Goal: Find specific page/section: Find specific page/section

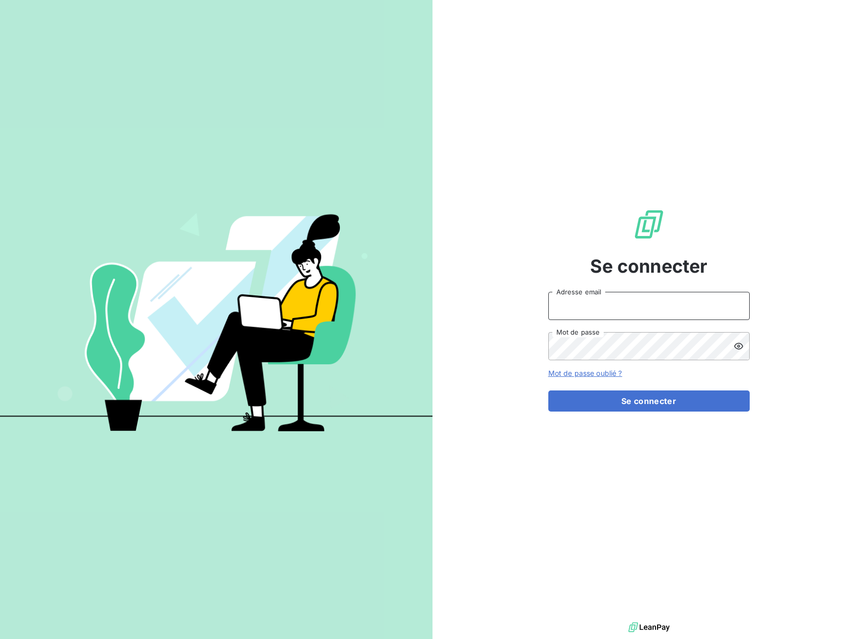
click at [677, 307] on input "Adresse email" at bounding box center [648, 306] width 201 height 28
type input "[EMAIL_ADDRESS][DOMAIN_NAME]"
click at [590, 407] on button "Se connecter" at bounding box center [648, 401] width 201 height 21
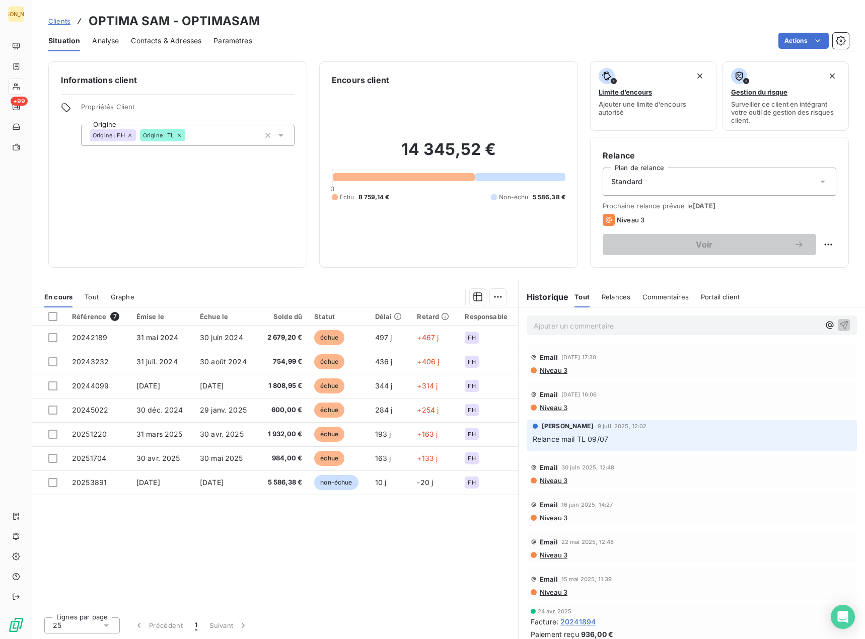
click at [64, 20] on span "Clients" at bounding box center [59, 21] width 22 height 8
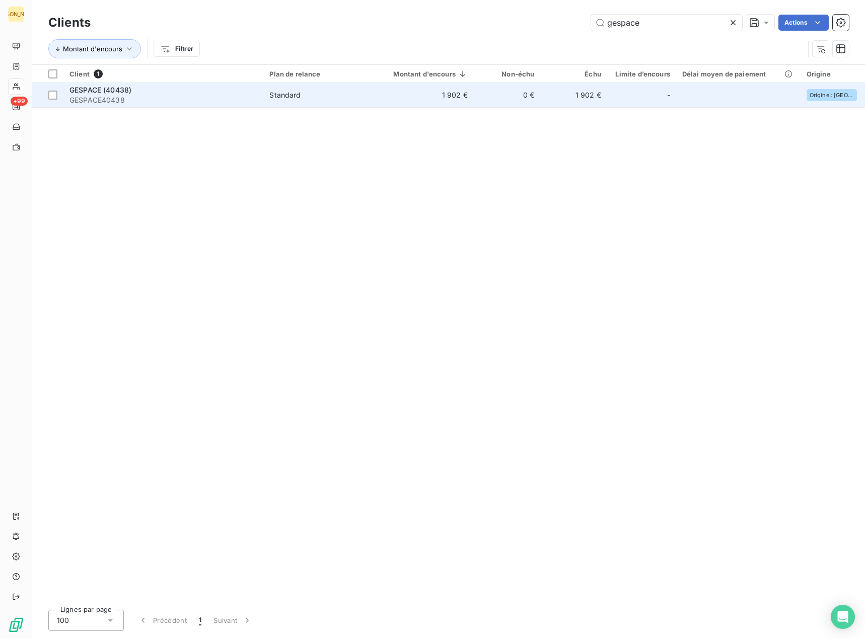
type input "gespace"
click at [523, 107] on td "0 €" at bounding box center [507, 95] width 66 height 24
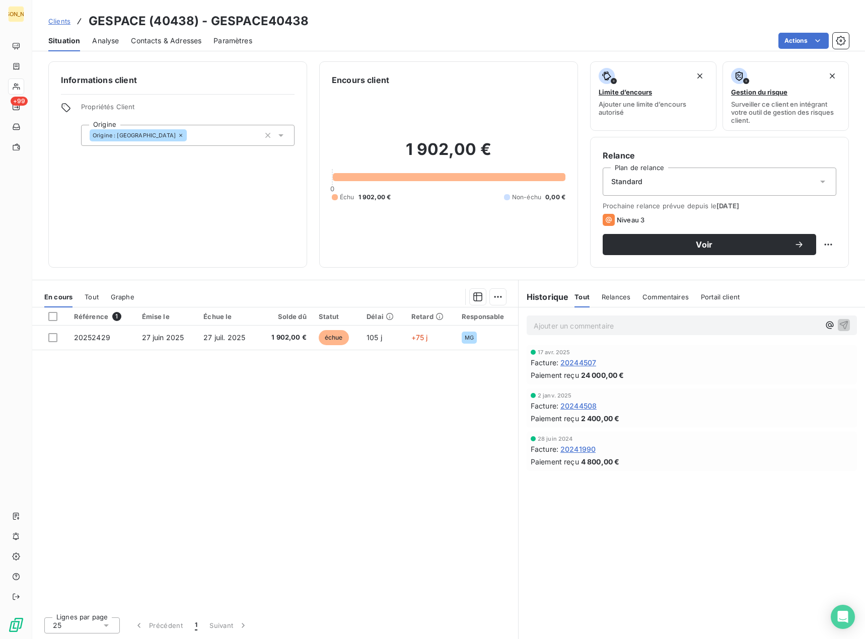
click at [59, 23] on span "Clients" at bounding box center [59, 21] width 22 height 8
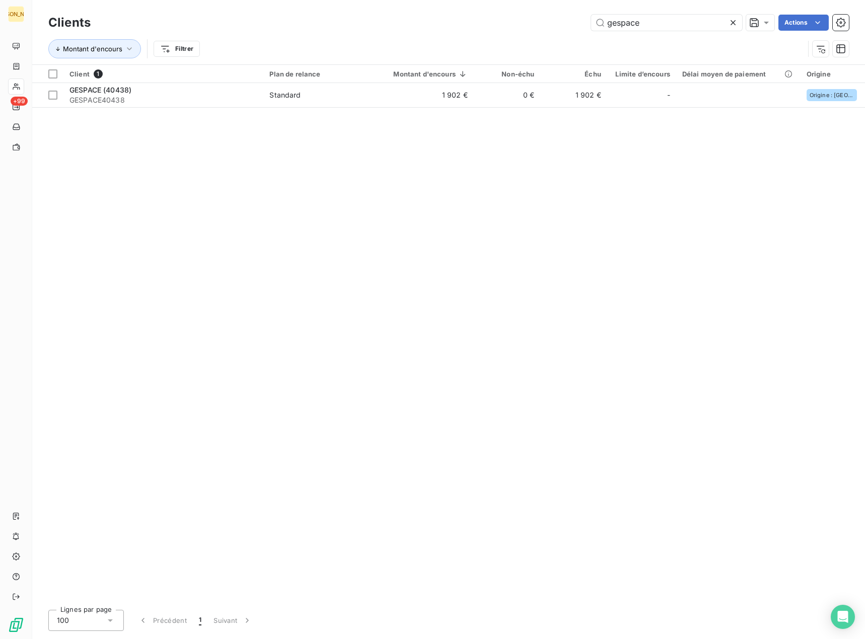
drag, startPoint x: 655, startPoint y: 20, endPoint x: 549, endPoint y: 19, distance: 105.7
click at [549, 19] on div "gespace Actions" at bounding box center [476, 23] width 746 height 16
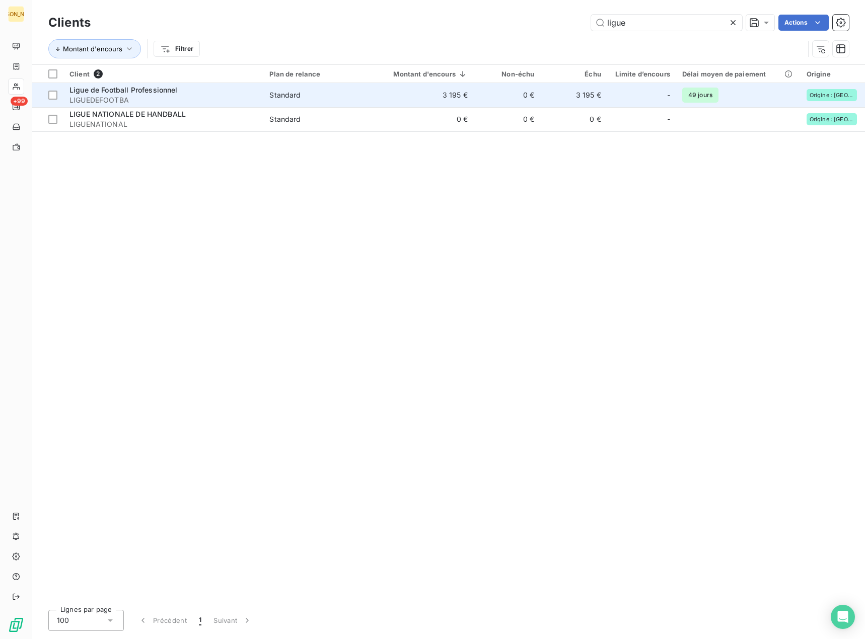
type input "ligue"
click at [436, 98] on td "3 195 €" at bounding box center [423, 95] width 102 height 24
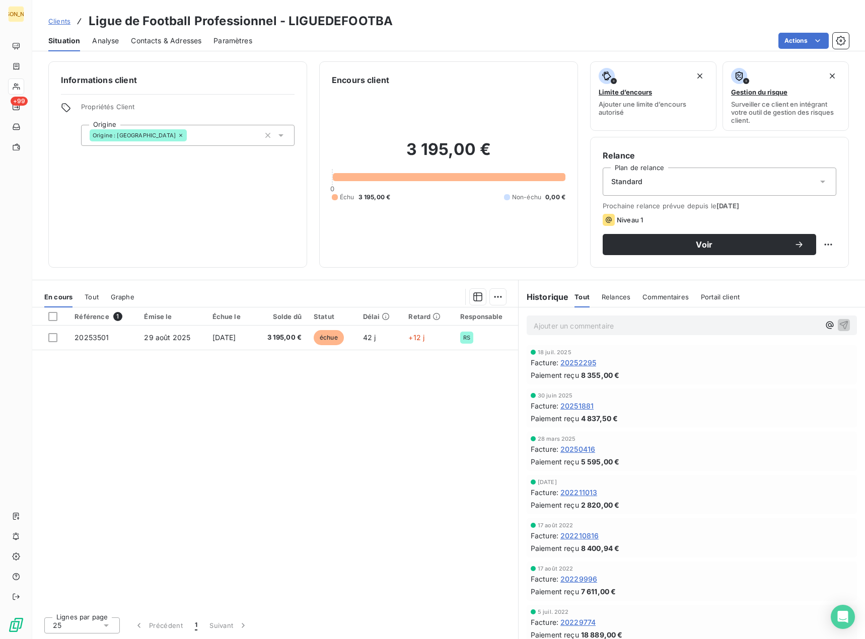
click at [59, 25] on span "Clients" at bounding box center [59, 21] width 22 height 8
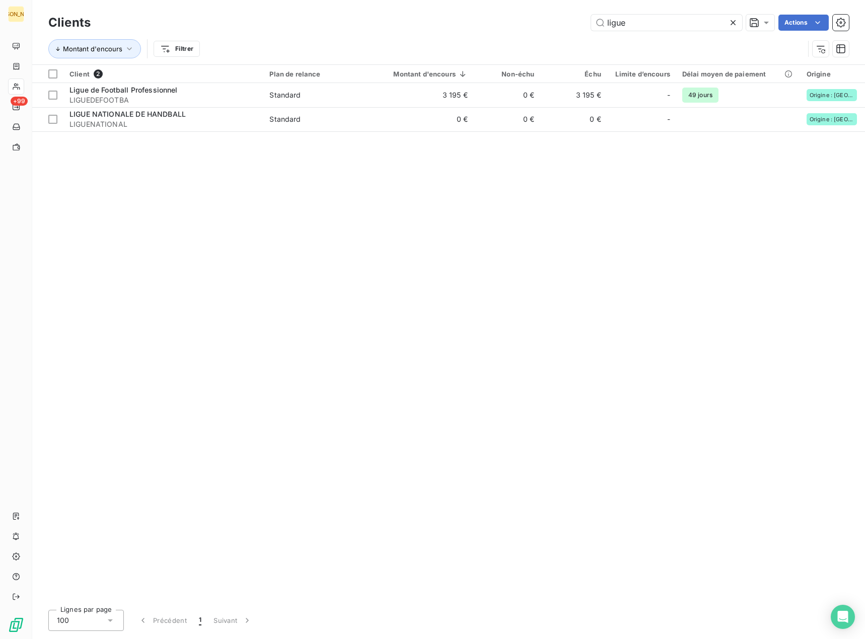
drag, startPoint x: 644, startPoint y: 27, endPoint x: 587, endPoint y: 30, distance: 58.0
click at [587, 30] on div "ligue Actions" at bounding box center [476, 23] width 746 height 16
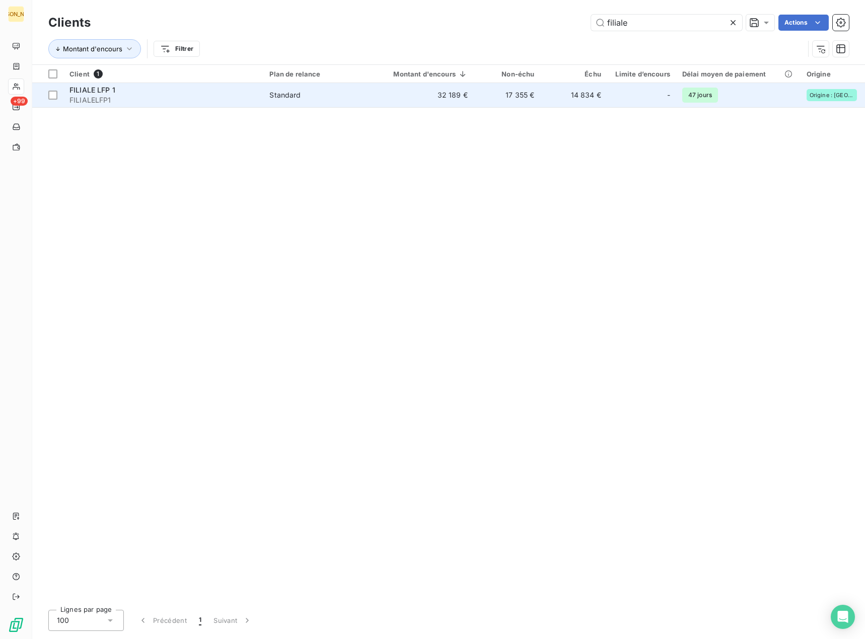
type input "filiale"
click at [494, 98] on td "17 355 €" at bounding box center [507, 95] width 66 height 24
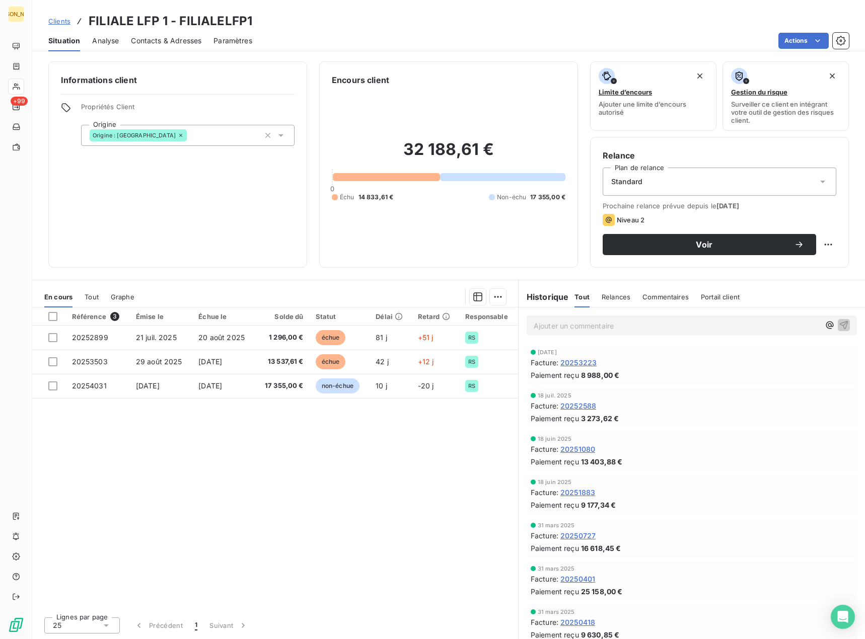
click at [58, 21] on span "Clients" at bounding box center [59, 21] width 22 height 8
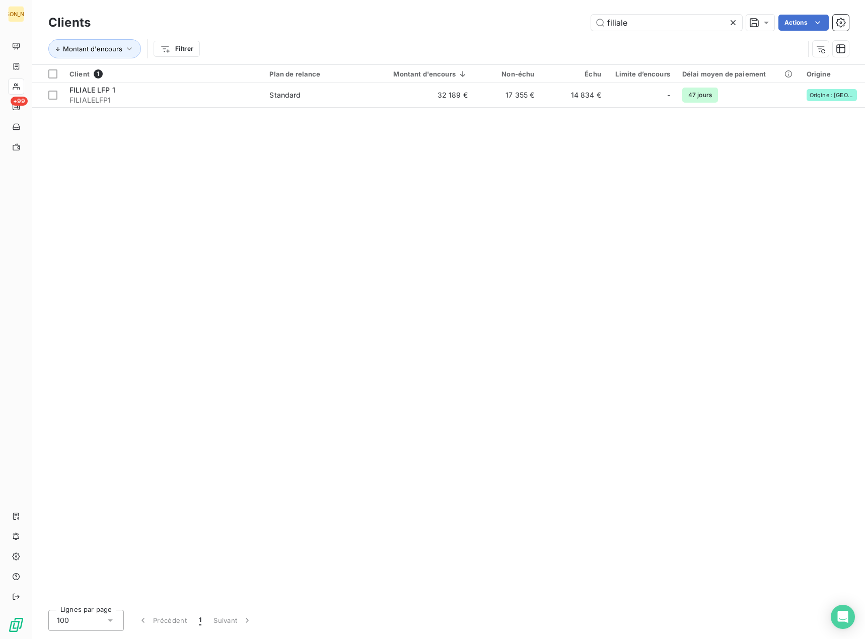
drag, startPoint x: 597, startPoint y: 23, endPoint x: 496, endPoint y: 32, distance: 100.6
click at [498, 33] on div "Clients filiale Actions" at bounding box center [448, 22] width 800 height 21
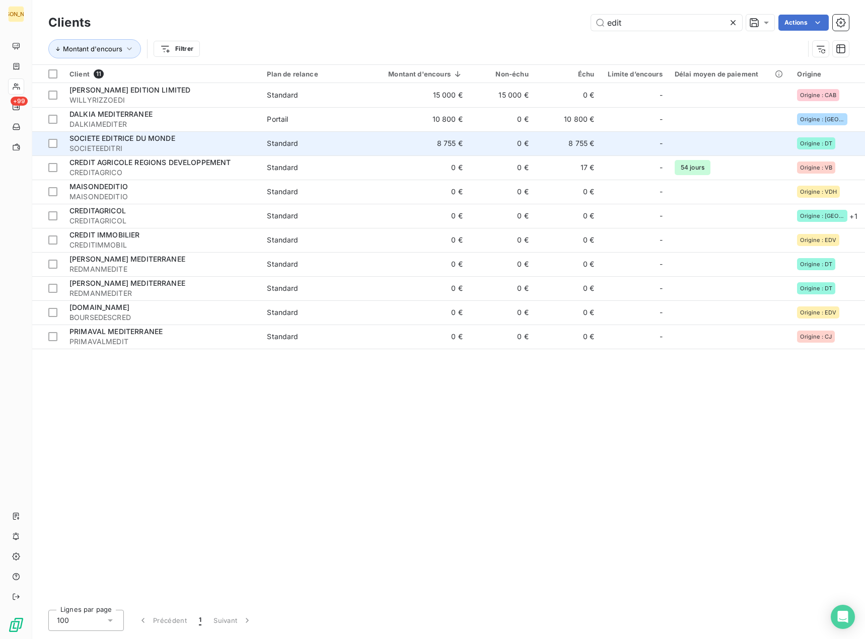
type input "edit"
click at [286, 132] on td "Standard" at bounding box center [314, 143] width 107 height 24
